Goal: Check status: Check status

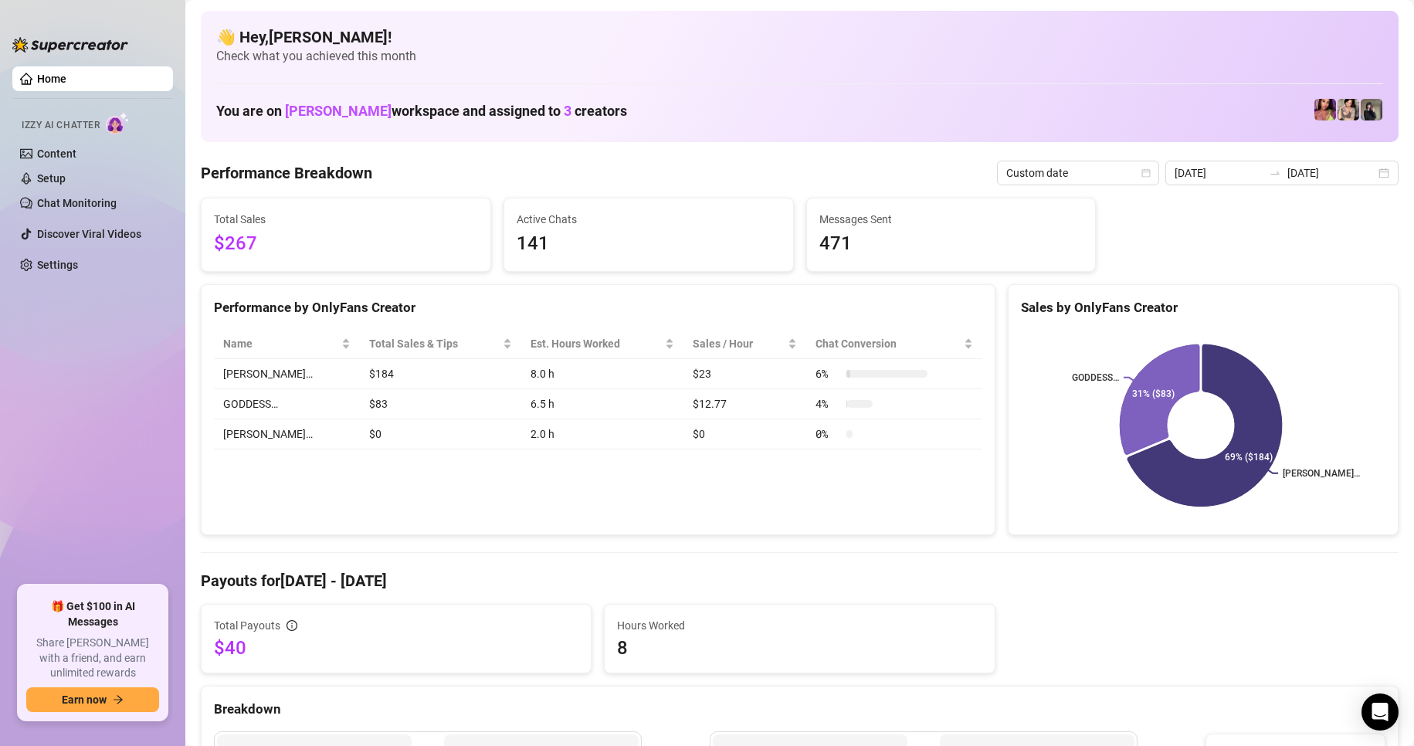
scroll to position [77, 0]
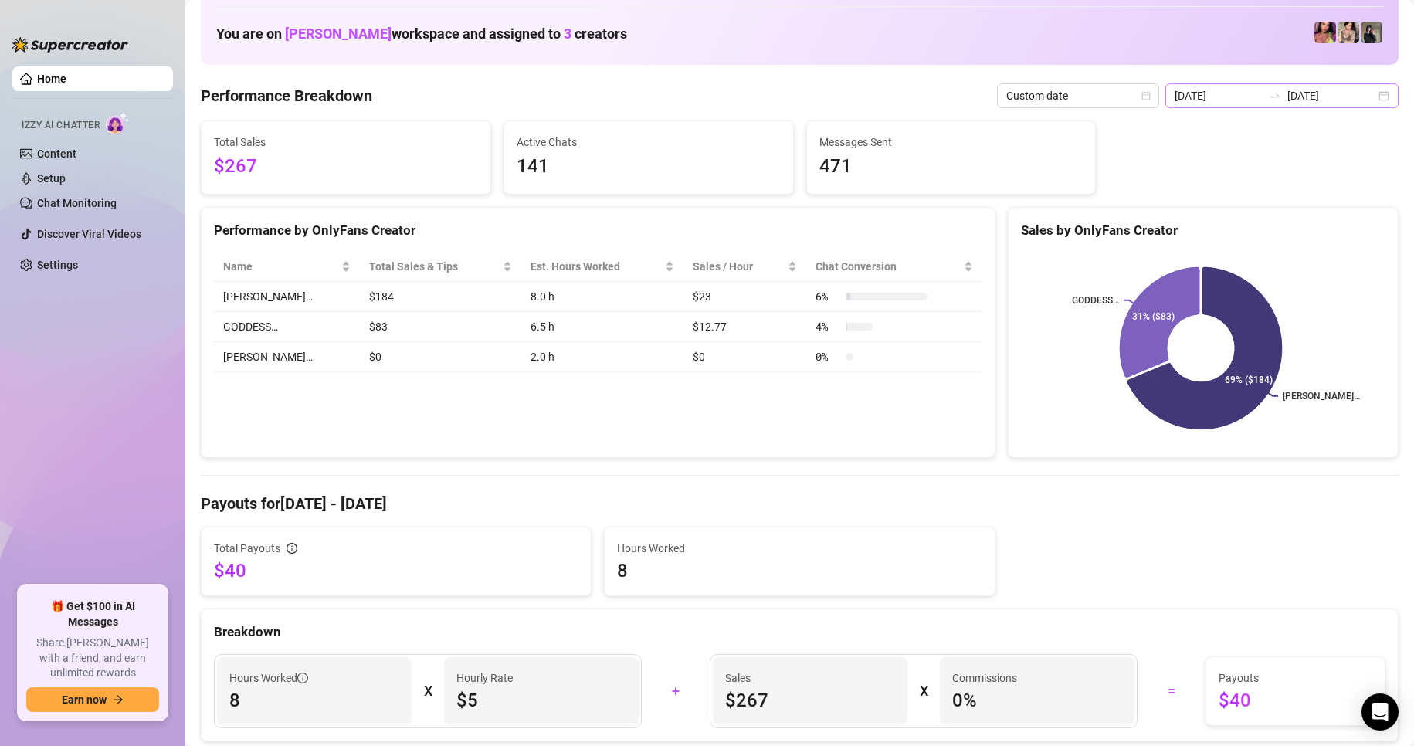
click at [1379, 97] on div "[DATE] [DATE]" at bounding box center [1282, 95] width 233 height 25
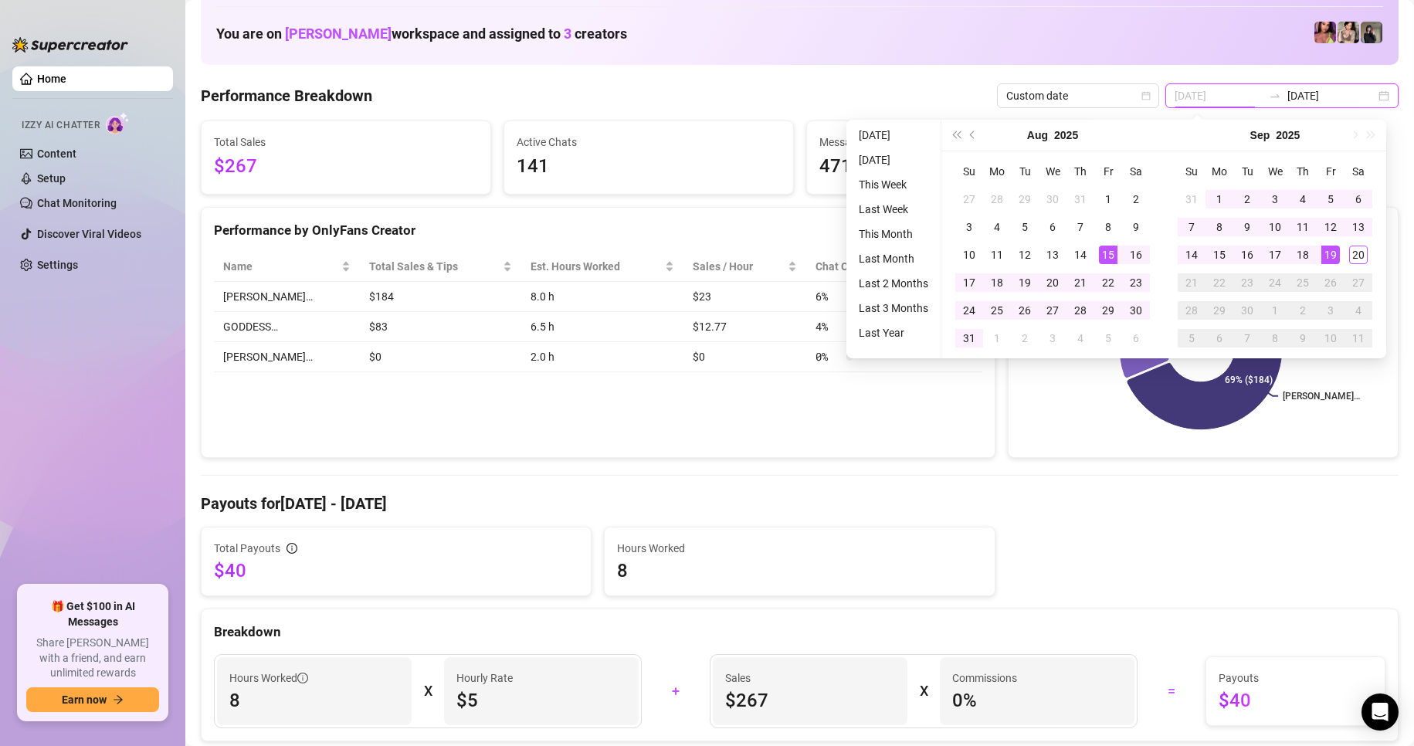
type input "[DATE]"
click at [1332, 256] on div "19" at bounding box center [1331, 255] width 19 height 19
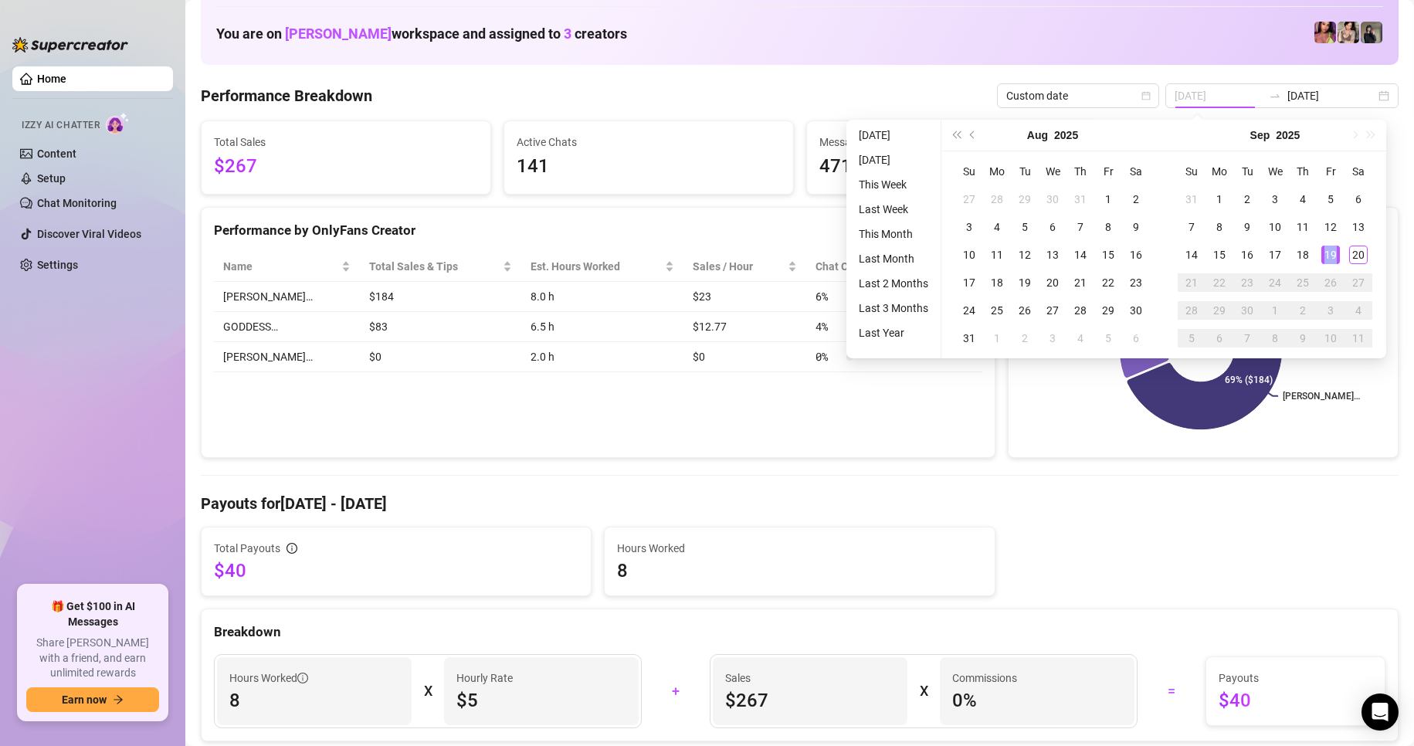
click at [1332, 256] on div "19" at bounding box center [1331, 255] width 19 height 19
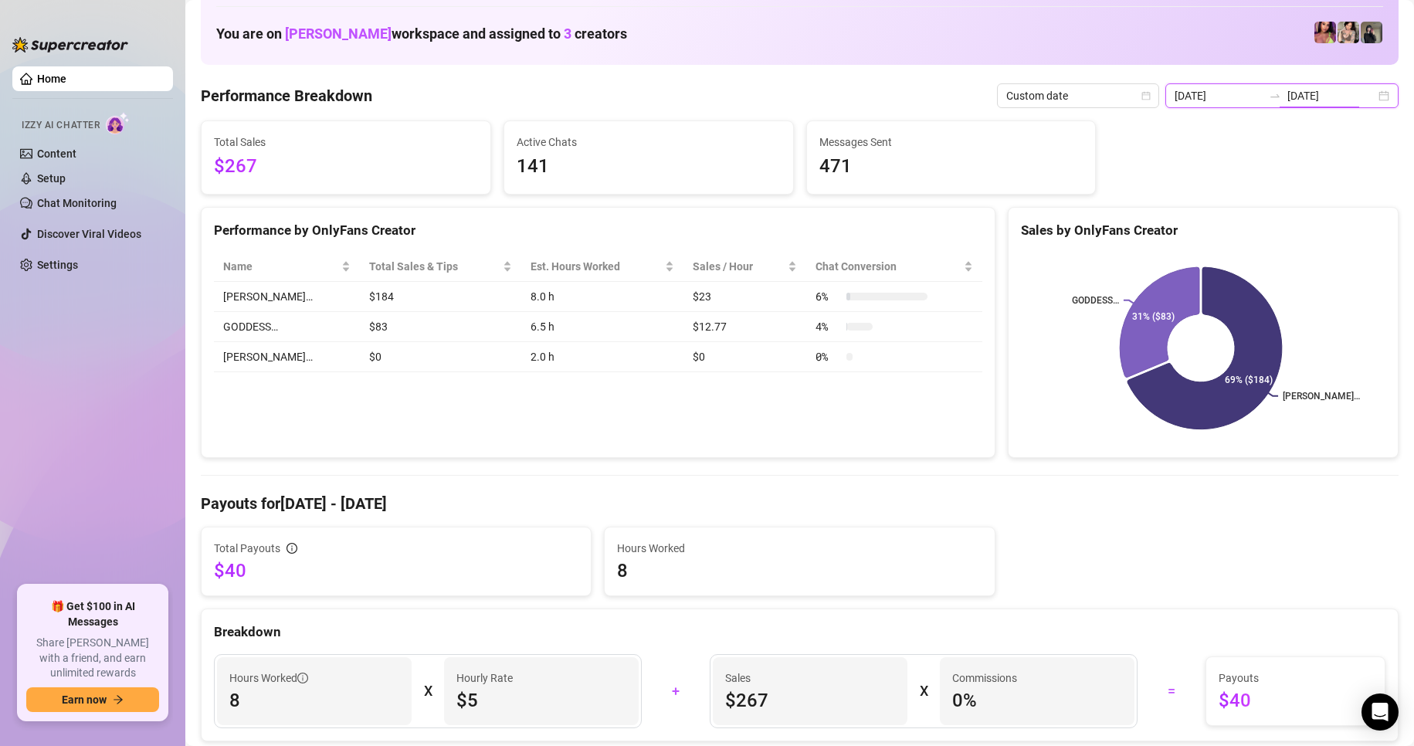
click at [1362, 90] on input "[DATE]" at bounding box center [1332, 95] width 88 height 17
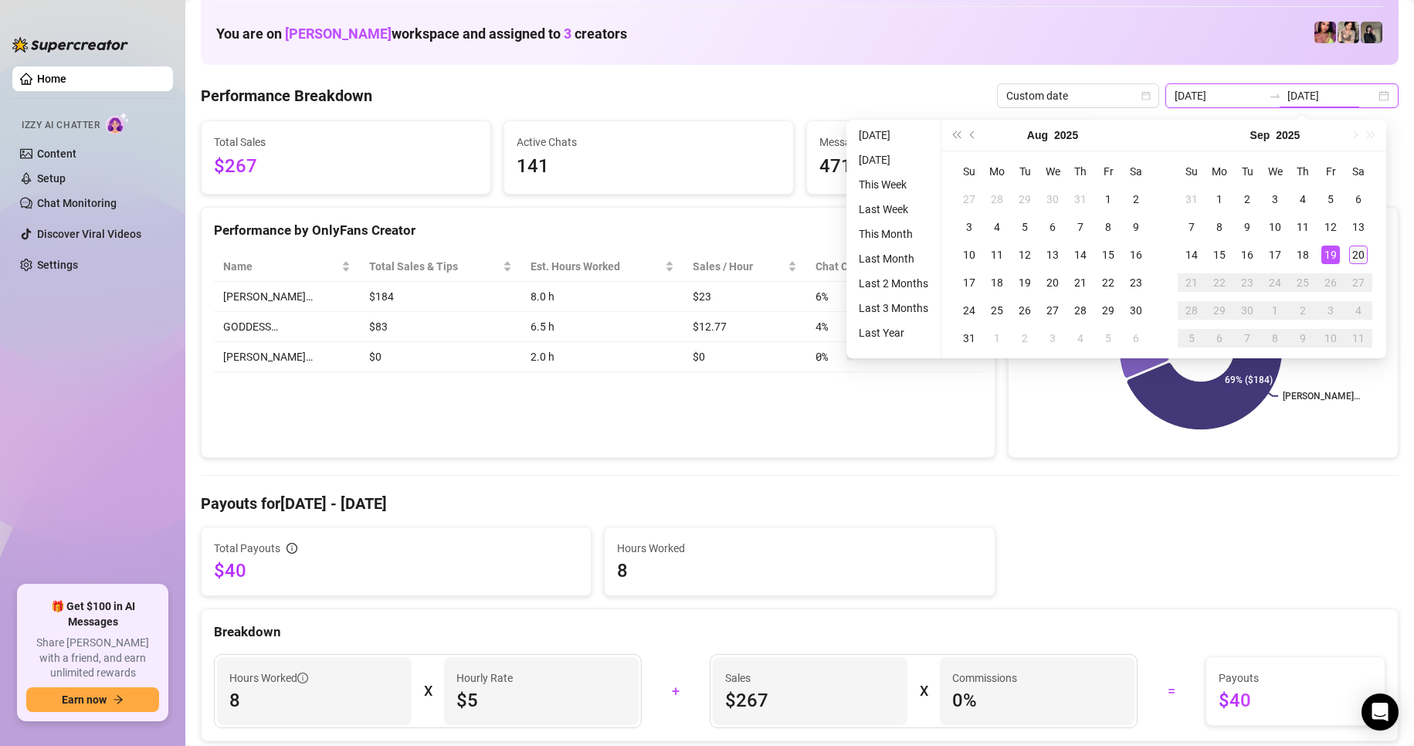
type input "[DATE]"
click at [1364, 266] on td "20" at bounding box center [1359, 255] width 28 height 28
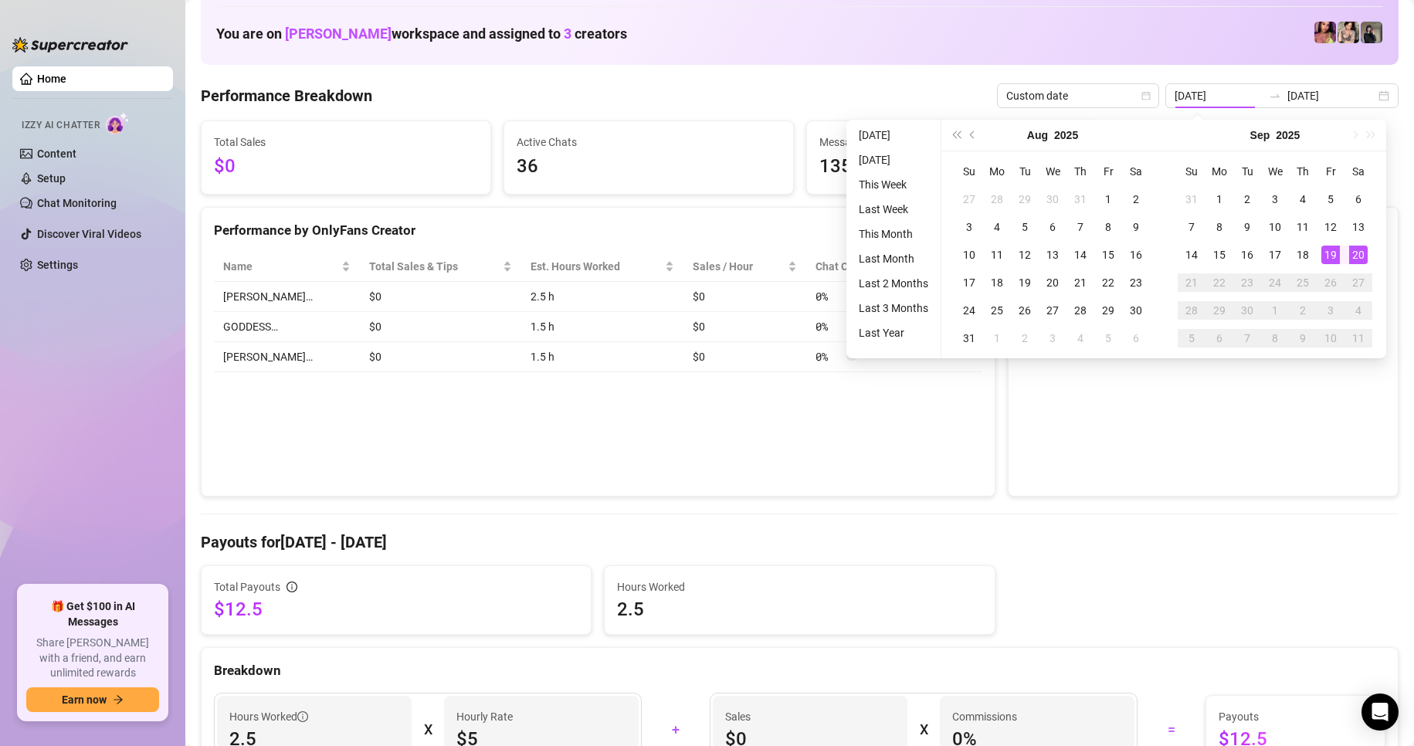
type input "[DATE]"
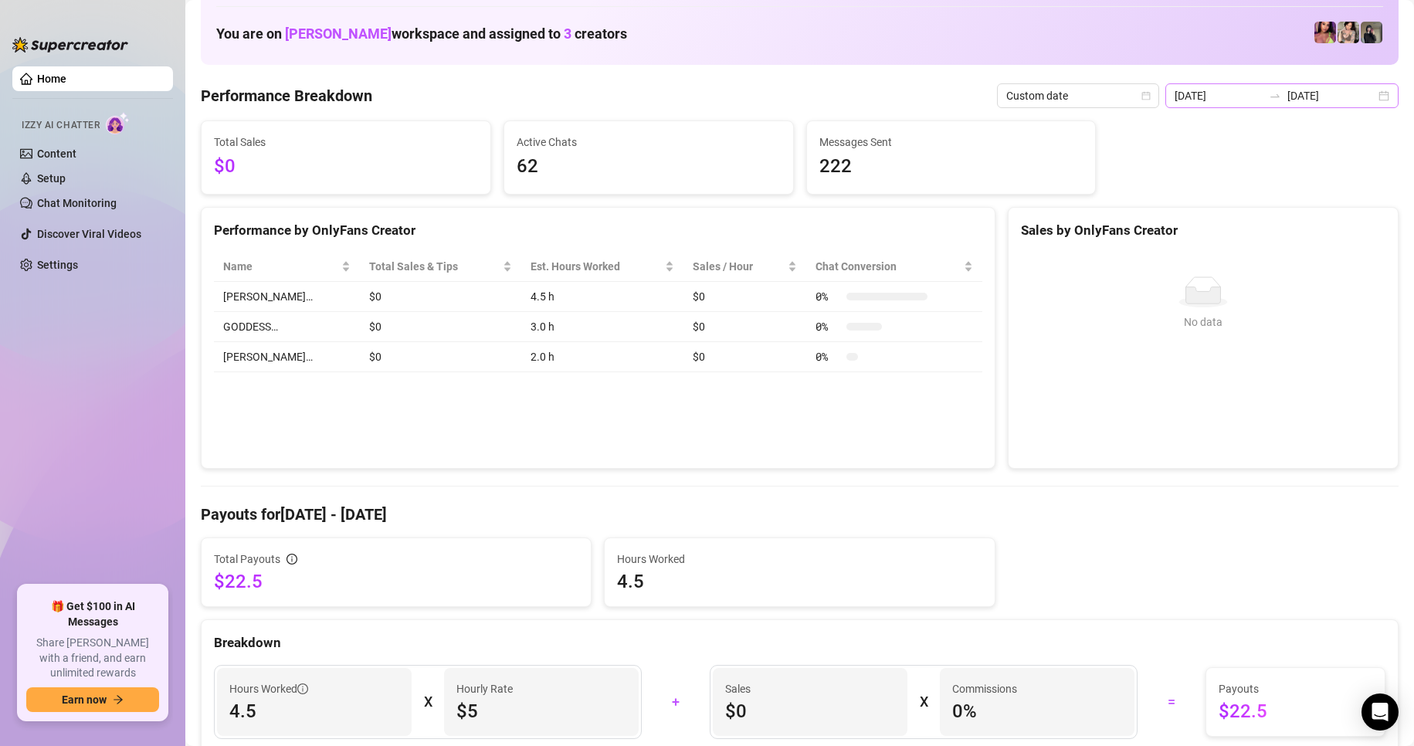
click at [1368, 97] on div "[DATE] [DATE]" at bounding box center [1282, 95] width 233 height 25
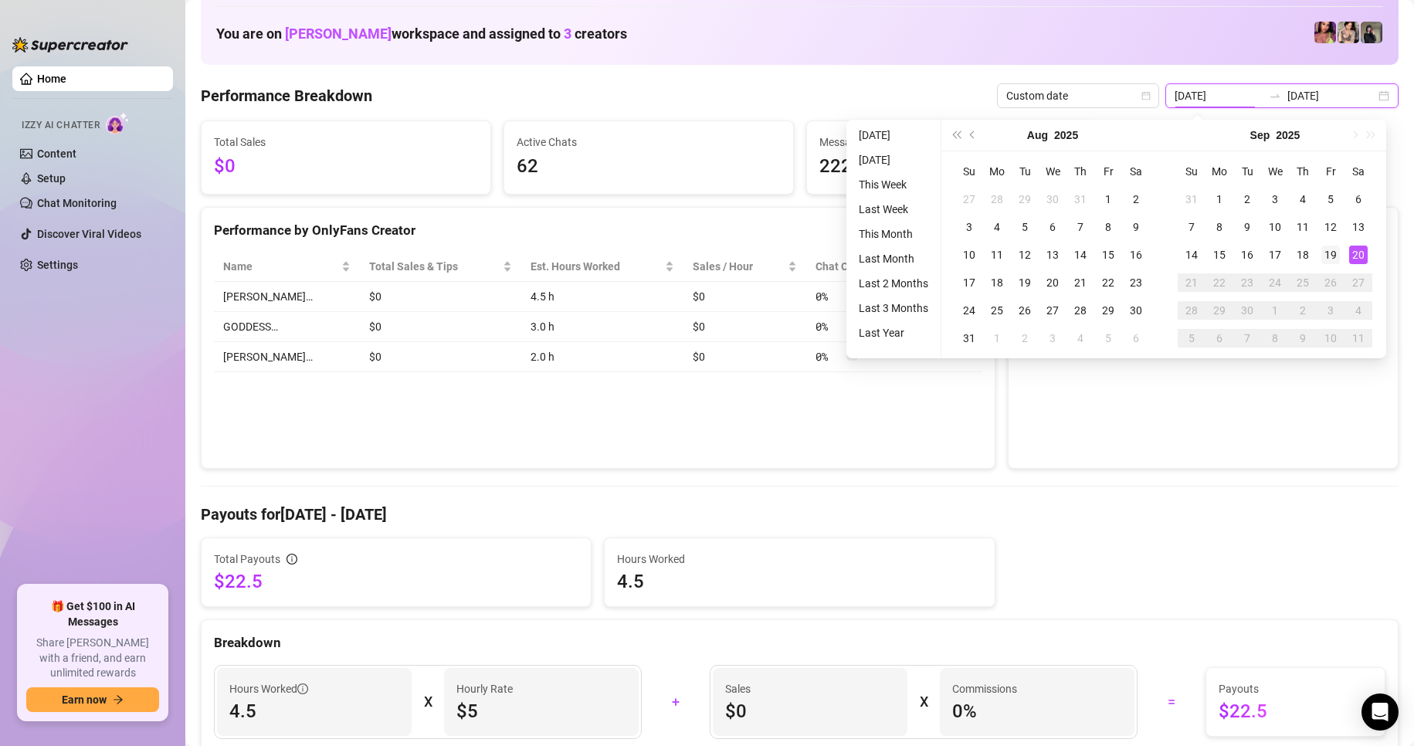
type input "[DATE]"
click at [1328, 260] on div "19" at bounding box center [1331, 255] width 19 height 19
type input "[DATE]"
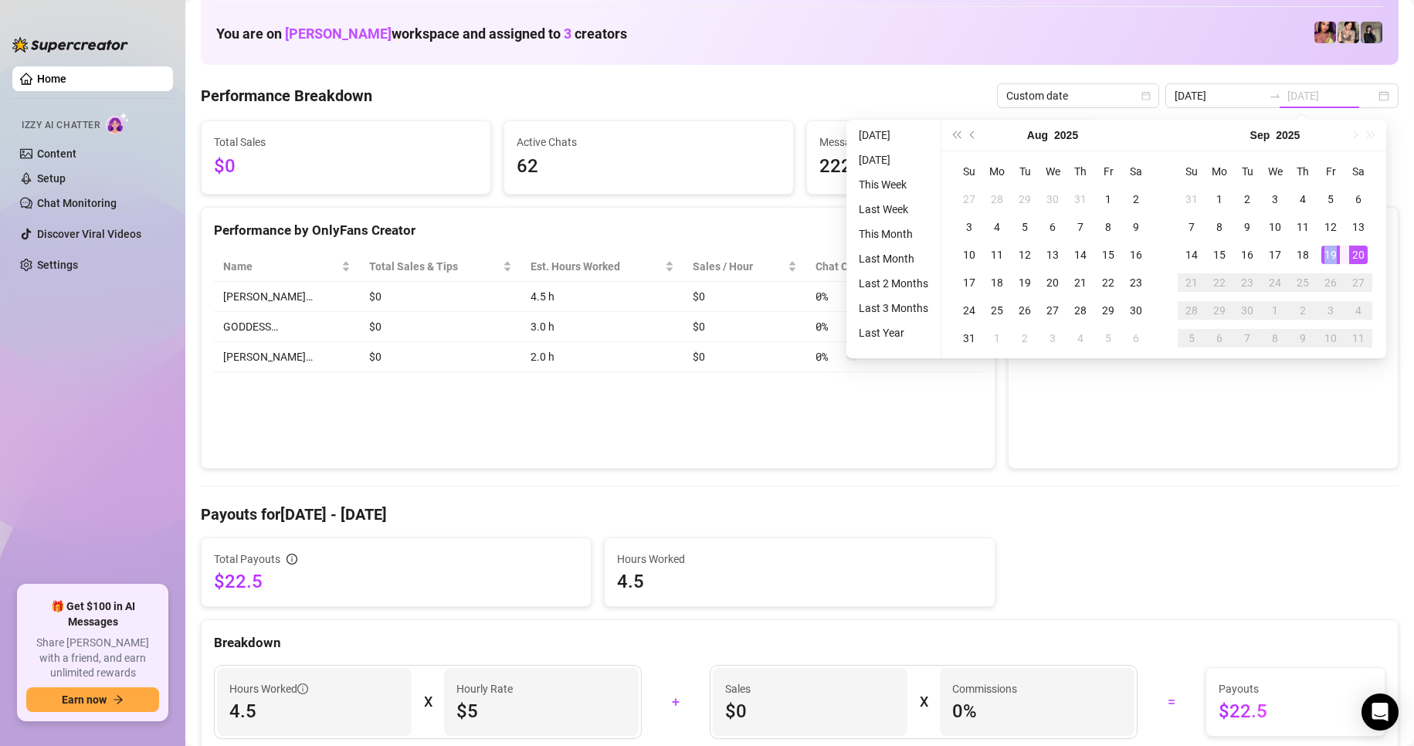
type input "[DATE]"
